Goal: Task Accomplishment & Management: Complete application form

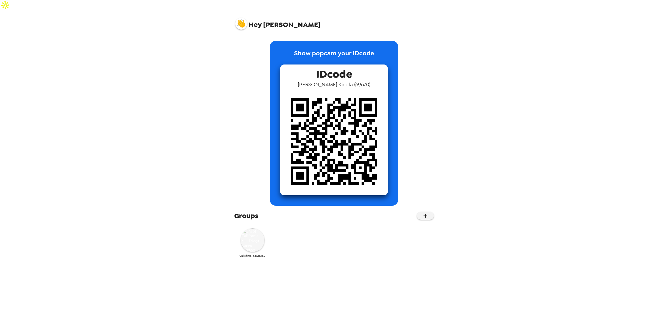
click at [250, 229] on img at bounding box center [253, 241] width 24 height 24
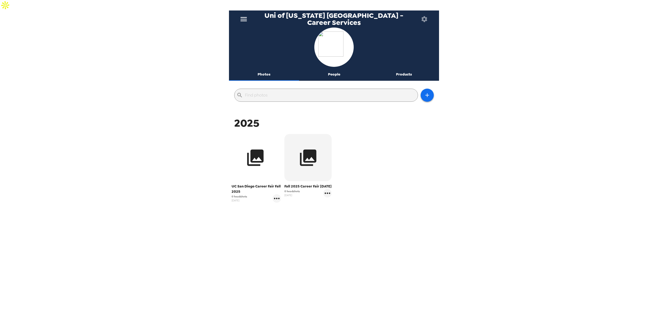
click at [252, 157] on icon "button" at bounding box center [255, 158] width 20 height 20
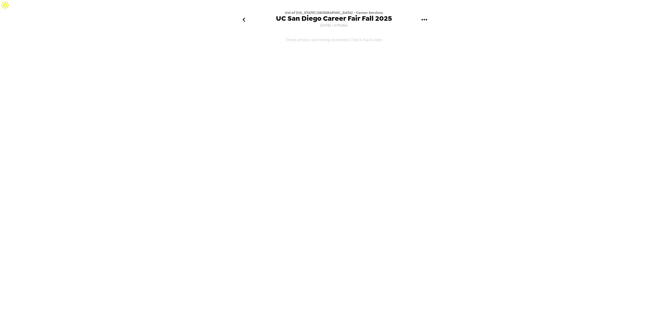
click at [245, 15] on icon "go back" at bounding box center [244, 19] width 8 height 8
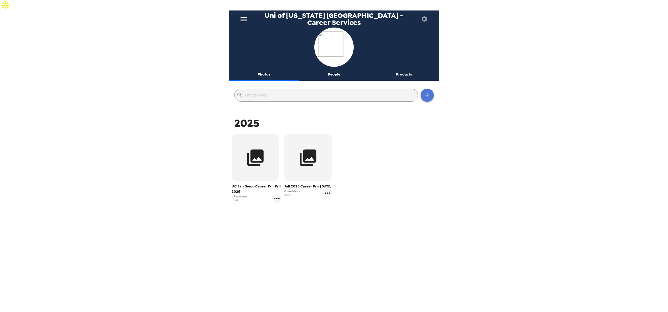
click at [430, 92] on icon "button" at bounding box center [427, 95] width 6 height 6
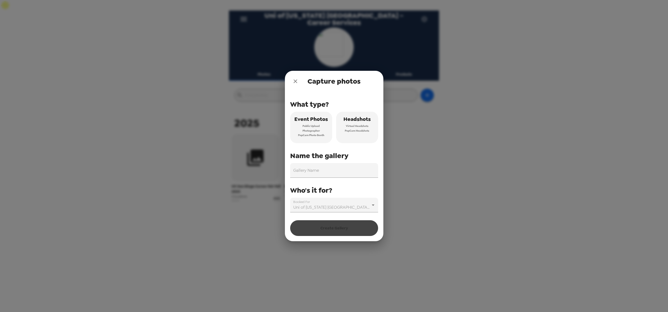
click at [295, 82] on icon "close" at bounding box center [295, 82] width 4 height 4
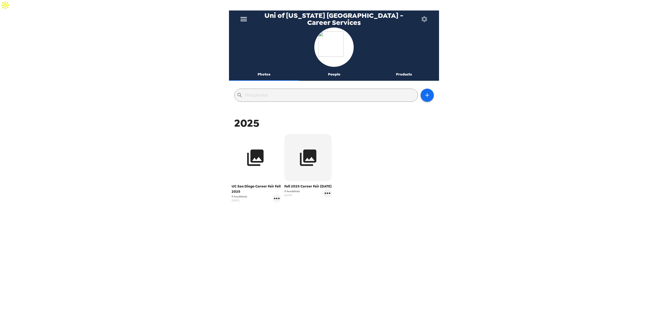
click at [264, 148] on icon "button" at bounding box center [255, 158] width 20 height 20
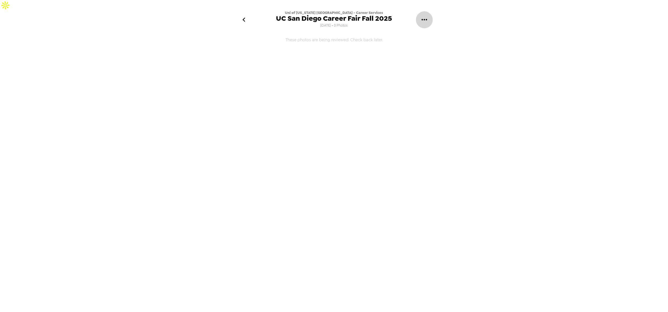
click at [425, 15] on icon "gallery menu" at bounding box center [424, 19] width 8 height 8
click at [430, 24] on span "Edit Shoot" at bounding box center [451, 25] width 44 height 6
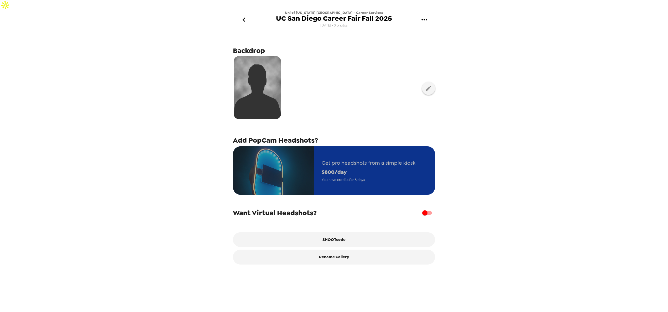
click at [309, 153] on img "button" at bounding box center [273, 170] width 81 height 49
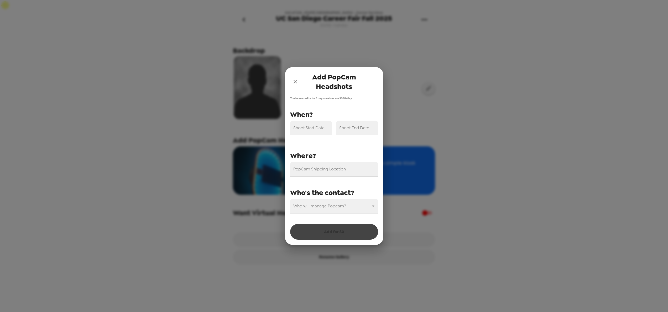
click at [310, 127] on div "Shoot Start Date" at bounding box center [311, 128] width 42 height 15
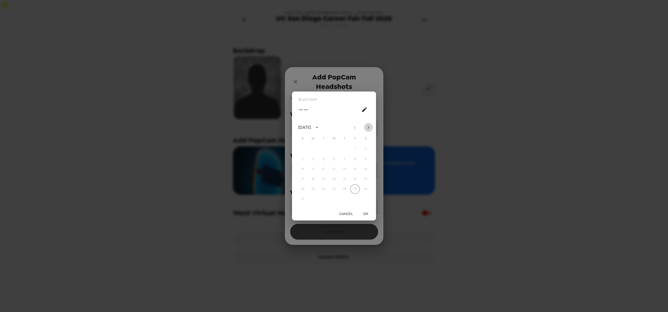
click at [369, 125] on icon "Next month" at bounding box center [368, 127] width 6 height 6
click at [323, 161] on button "7" at bounding box center [323, 159] width 9 height 9
click at [345, 158] on button "9" at bounding box center [344, 159] width 9 height 9
click at [320, 159] on button "7" at bounding box center [323, 159] width 9 height 9
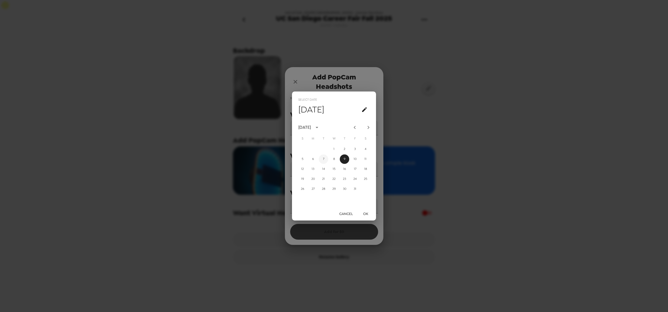
type input "[DATE]"
click at [365, 211] on button "OK" at bounding box center [365, 214] width 17 height 10
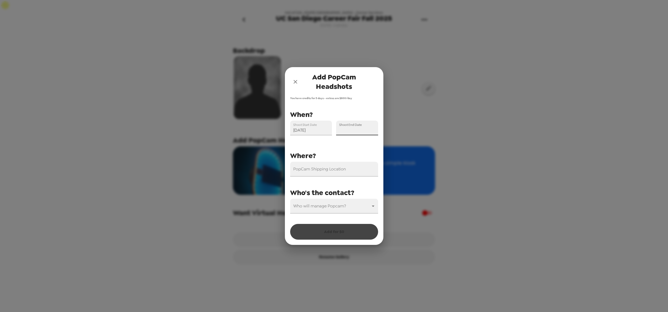
click at [359, 128] on input "Shoot End Date" at bounding box center [357, 128] width 42 height 15
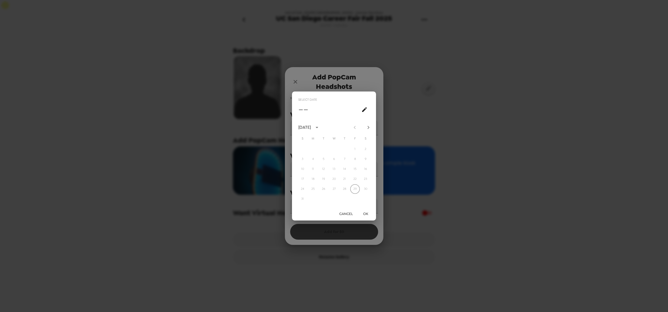
click at [368, 127] on icon "Next month" at bounding box center [368, 127] width 6 height 6
click at [345, 159] on button "9" at bounding box center [344, 159] width 9 height 9
type input "[DATE]"
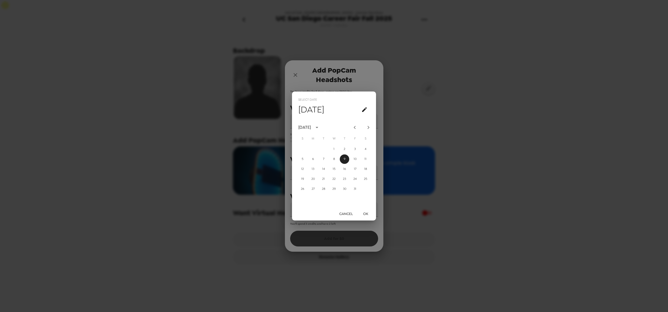
click at [366, 212] on button "OK" at bounding box center [365, 214] width 17 height 10
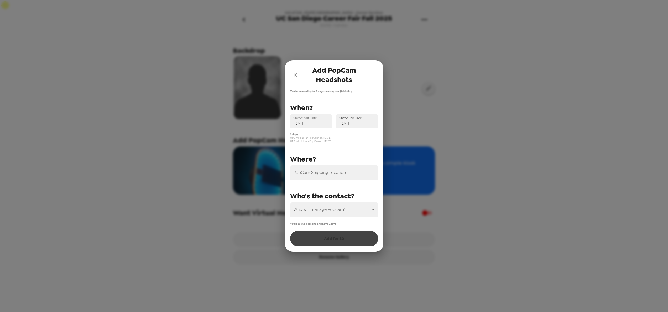
click at [343, 175] on input "PopCam Shipping Location" at bounding box center [334, 172] width 88 height 15
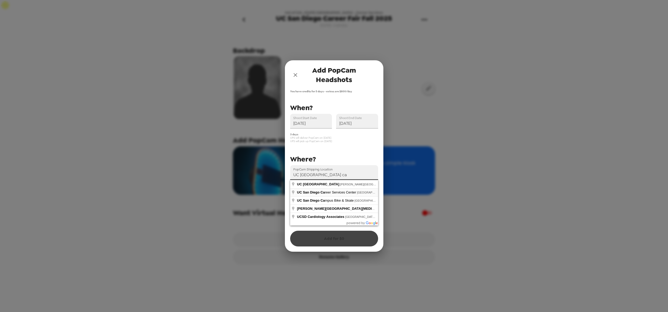
type input "[GEOGRAPHIC_DATA], [GEOGRAPHIC_DATA], [GEOGRAPHIC_DATA], [GEOGRAPHIC_DATA]"
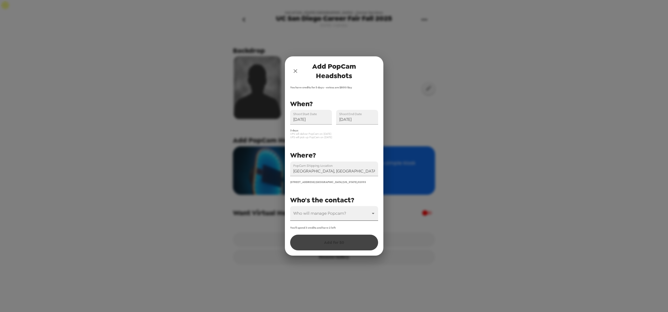
click at [314, 212] on body "Uni of [US_STATE] [GEOGRAPHIC_DATA] - Career Services [GEOGRAPHIC_DATA] [GEOGRA…" at bounding box center [334, 161] width 668 height 323
click at [314, 245] on li "[PERSON_NAME]" at bounding box center [334, 246] width 88 height 9
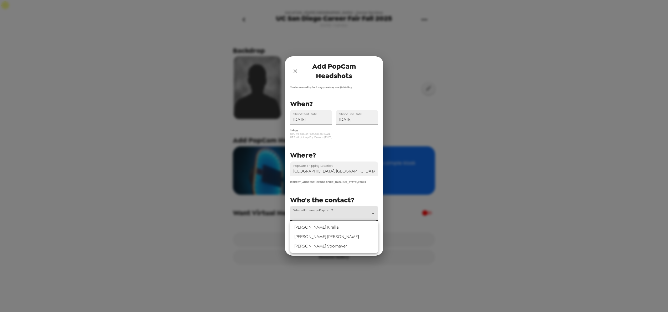
type input "69672"
click at [353, 229] on div "You'll spend 3 credits and have 2 left Add for $ 0" at bounding box center [334, 238] width 88 height 24
click at [349, 245] on div "You'll spend 3 credits and have 2 left Add for $ 0" at bounding box center [334, 238] width 88 height 24
click at [320, 238] on div "You'll spend 3 credits and have 2 left Add for $ 0" at bounding box center [334, 238] width 88 height 24
click at [327, 243] on div "You'll spend 3 credits and have 2 left Add for $ 0" at bounding box center [334, 238] width 88 height 24
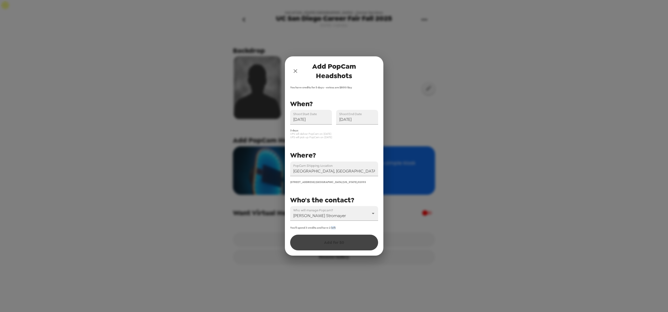
click at [327, 243] on div "You'll spend 3 credits and have 2 left Add for $ 0" at bounding box center [334, 238] width 88 height 24
click at [298, 71] on icon "close" at bounding box center [295, 71] width 6 height 6
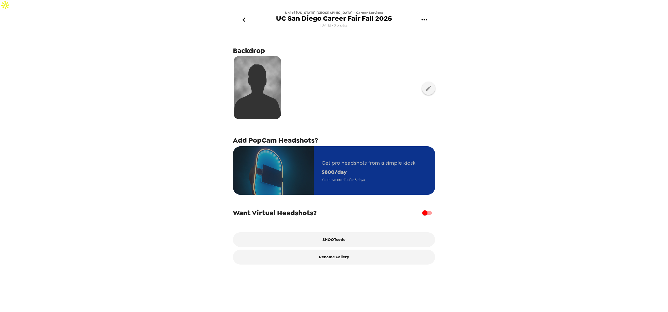
click at [300, 158] on img "button" at bounding box center [273, 170] width 81 height 49
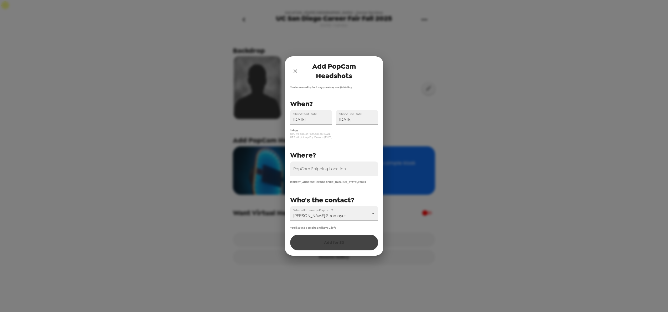
click at [315, 168] on div "PopCam Shipping Location" at bounding box center [334, 169] width 88 height 15
click at [318, 170] on input "PopCam Shipping Location" at bounding box center [334, 169] width 88 height 15
click at [320, 243] on div "You'll spend 3 credits and have 2 left Add for $ 0" at bounding box center [334, 238] width 88 height 24
click at [466, 183] on div "Add PopCam Headshots You have credits for 5 days - extras are $ 800 /day PopCam…" at bounding box center [334, 156] width 668 height 312
click at [349, 251] on div "You have credits for 5 days - extras are $ 800 /day PopCam Shipping Location [S…" at bounding box center [334, 171] width 98 height 170
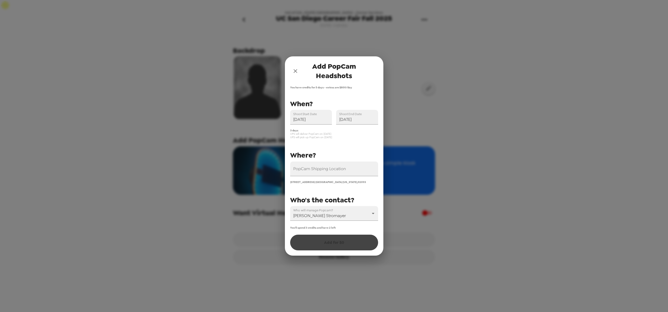
click at [352, 188] on div "PopCam Shipping Location [STREET_ADDRESS][US_STATE] Shoot Start Date [DATE] Sho…" at bounding box center [332, 159] width 92 height 123
click at [295, 71] on icon "close" at bounding box center [295, 71] width 4 height 4
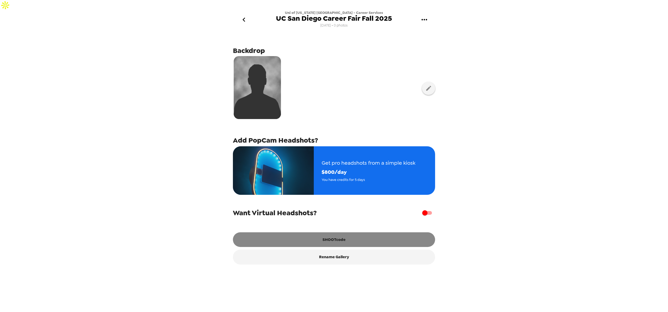
click at [335, 233] on button "SHOOTcode" at bounding box center [334, 240] width 202 height 15
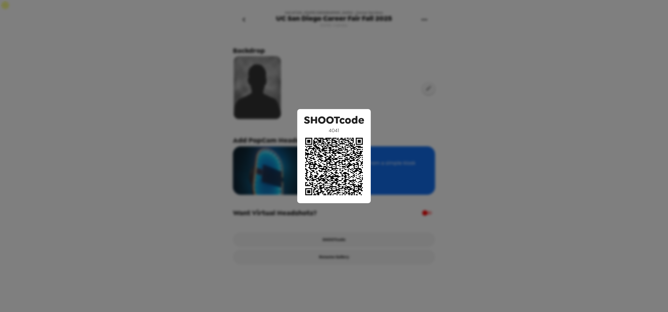
click at [403, 109] on div "SHOOTcode 4041" at bounding box center [334, 156] width 668 height 312
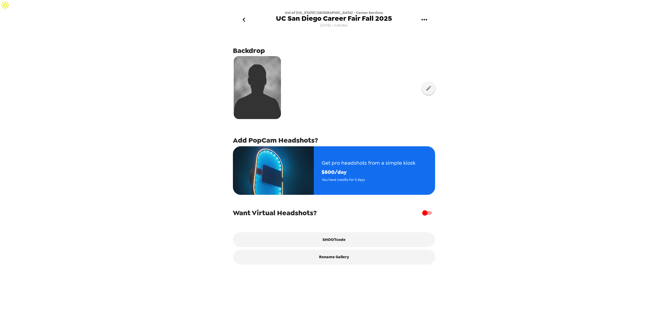
click at [480, 75] on div "Uni of [US_STATE] [GEOGRAPHIC_DATA] - Career Services [GEOGRAPHIC_DATA] [GEOGRA…" at bounding box center [334, 167] width 668 height 312
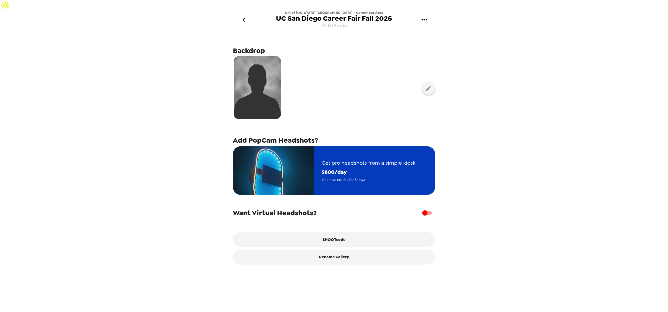
click at [259, 170] on img "button" at bounding box center [273, 170] width 81 height 49
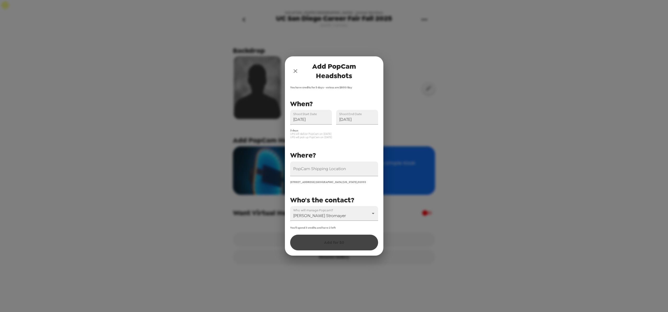
click at [293, 69] on icon "close" at bounding box center [295, 71] width 6 height 6
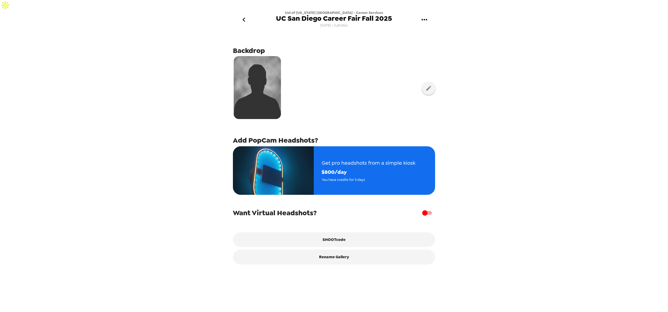
click at [209, 72] on div "Uni of [US_STATE] [GEOGRAPHIC_DATA] - Career Services [GEOGRAPHIC_DATA] [GEOGRA…" at bounding box center [334, 167] width 668 height 312
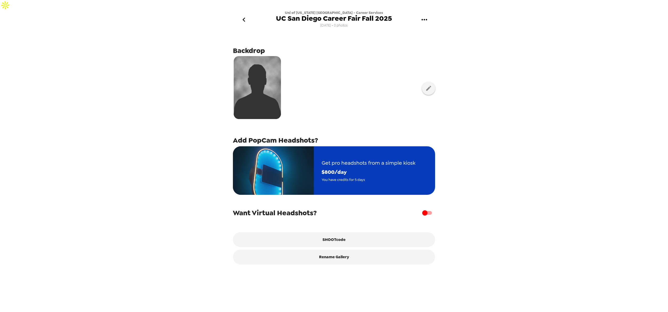
click at [310, 169] on img "button" at bounding box center [273, 170] width 81 height 49
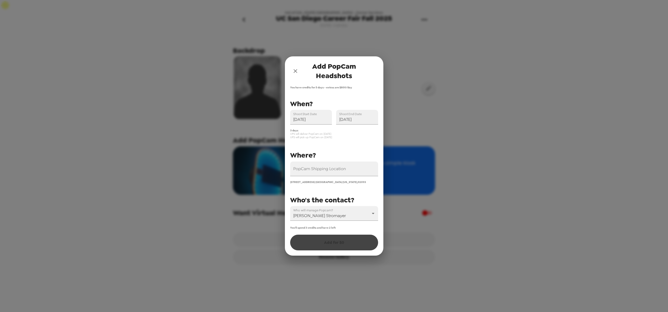
click at [216, 103] on div "Add PopCam Headshots You have credits for 5 days - extras are $ 800 /day PopCam…" at bounding box center [334, 156] width 668 height 312
click at [292, 70] on icon "close" at bounding box center [295, 71] width 6 height 6
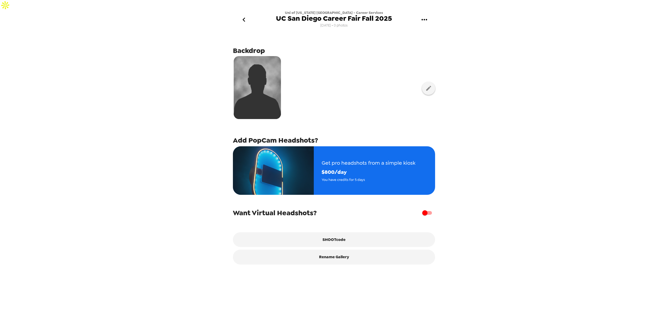
click at [299, 13] on div "Uni of [US_STATE] [GEOGRAPHIC_DATA] - Career Services [GEOGRAPHIC_DATA] [GEOGRA…" at bounding box center [334, 20] width 116 height 18
click at [423, 15] on icon "gallery menu" at bounding box center [424, 19] width 8 height 8
click at [399, 50] on div at bounding box center [334, 156] width 668 height 312
